Goal: Task Accomplishment & Management: Manage account settings

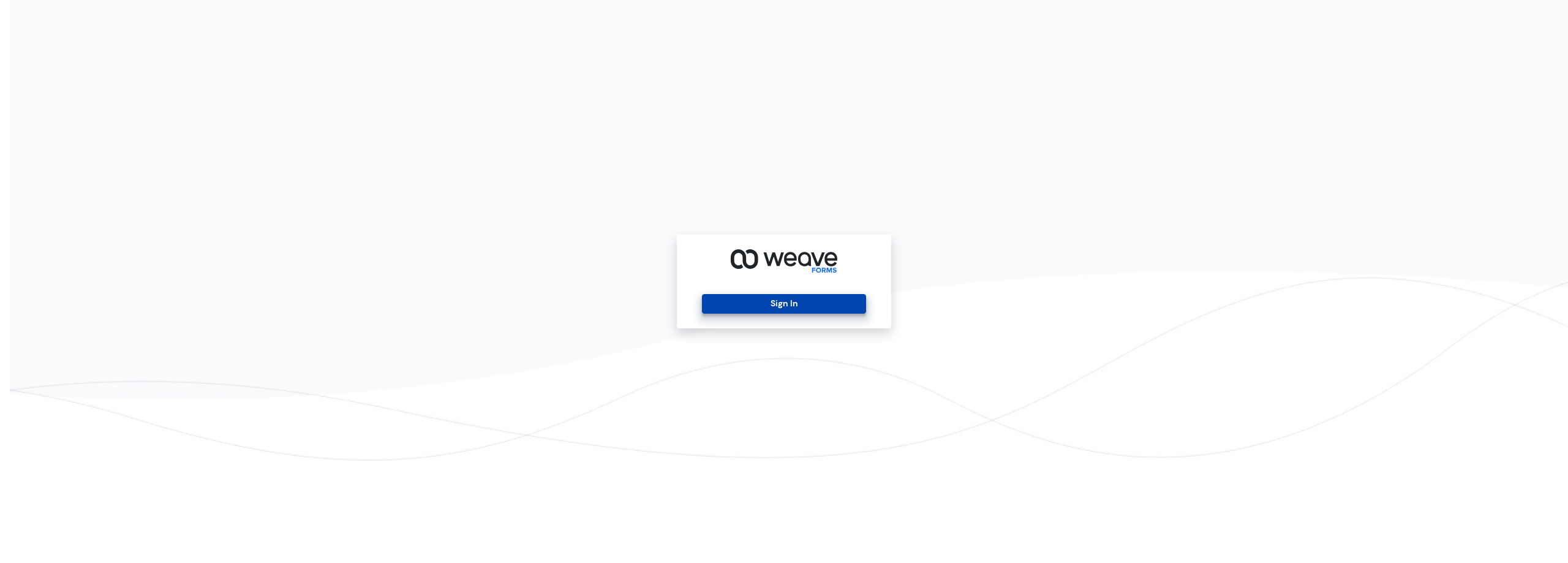
click at [810, 307] on button "Sign In" at bounding box center [784, 304] width 164 height 20
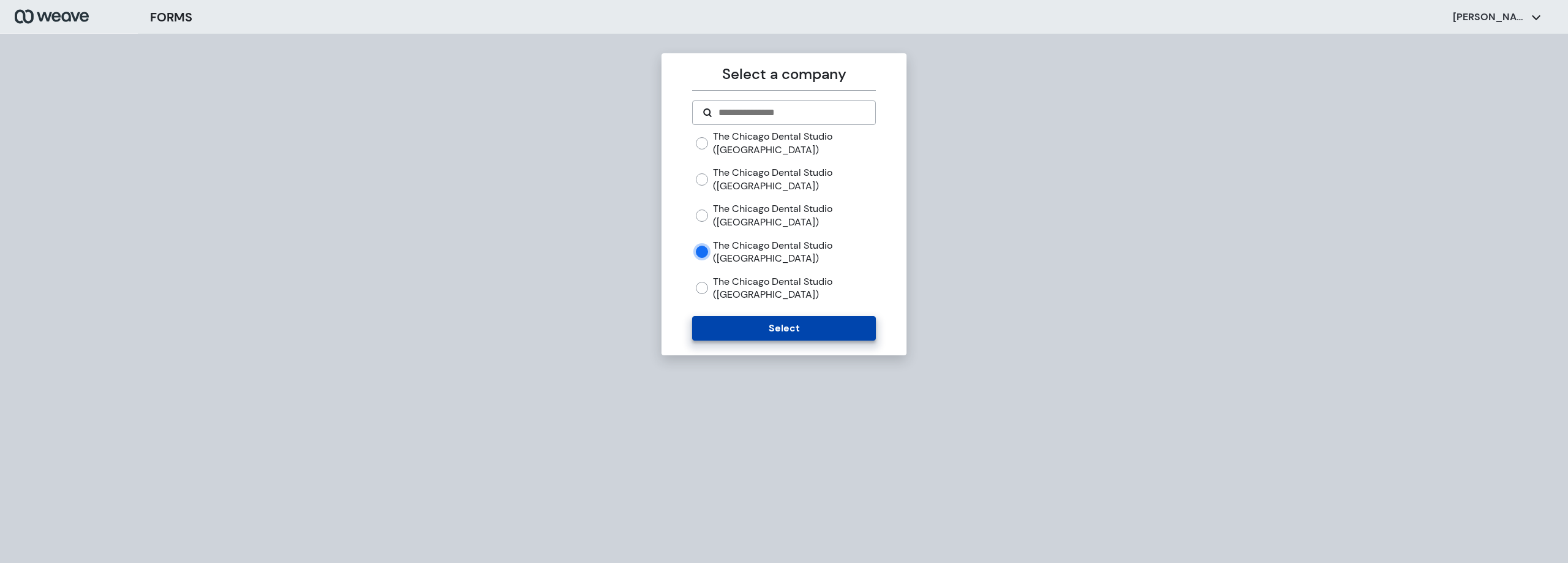
click at [753, 332] on button "Select" at bounding box center [784, 329] width 183 height 25
